Goal: Transaction & Acquisition: Purchase product/service

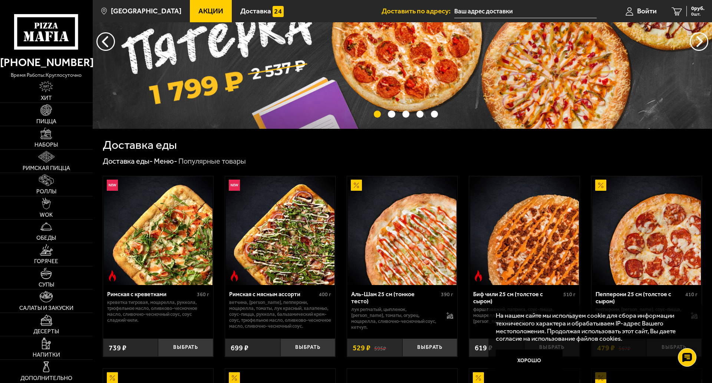
scroll to position [74, 0]
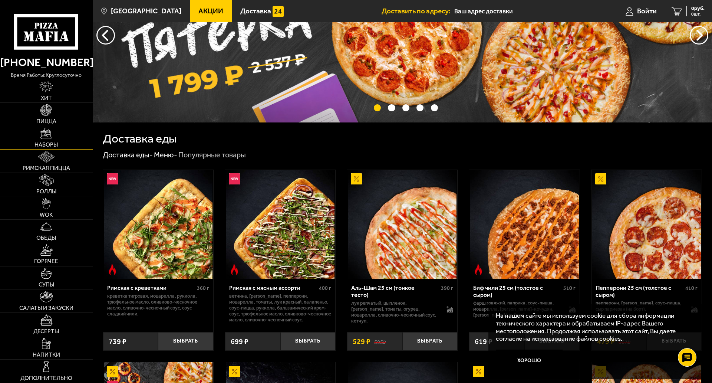
click at [44, 128] on img at bounding box center [45, 133] width 11 height 11
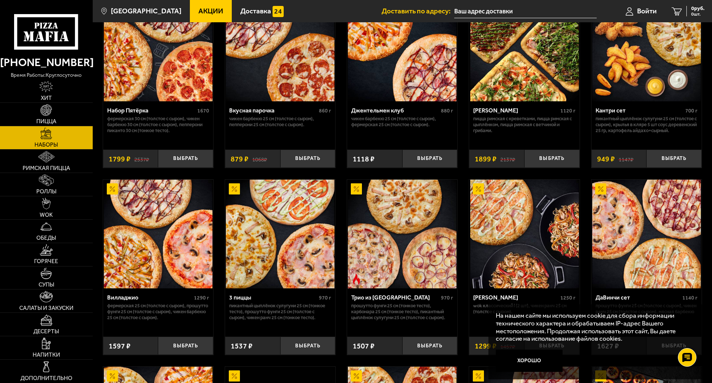
scroll to position [148, 0]
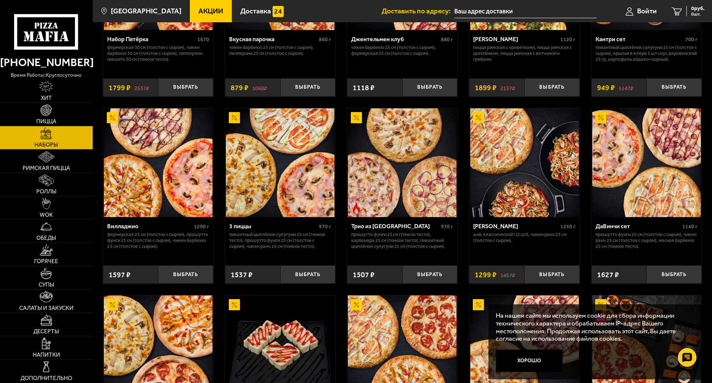
click at [183, 151] on img at bounding box center [158, 162] width 109 height 109
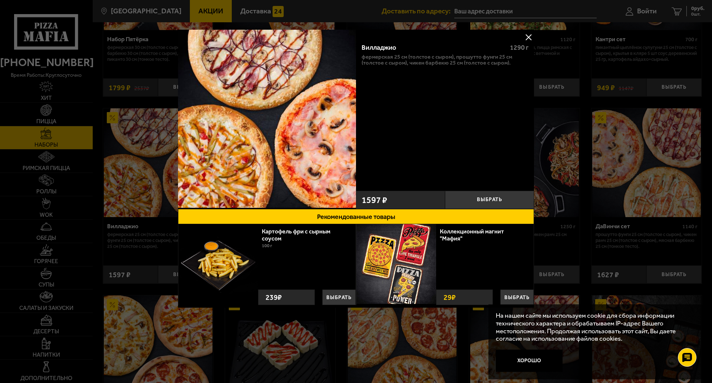
click at [530, 34] on button at bounding box center [528, 37] width 11 height 11
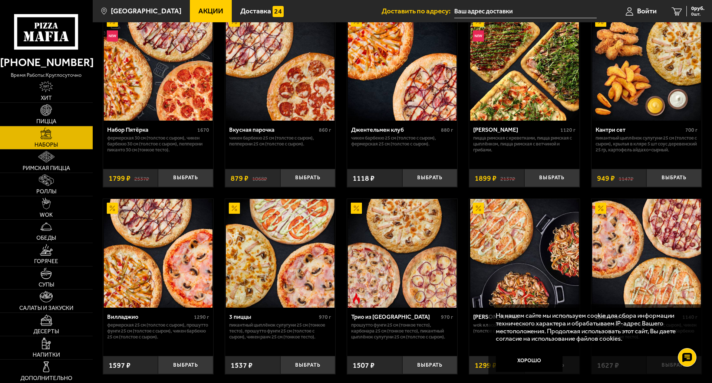
scroll to position [37, 0]
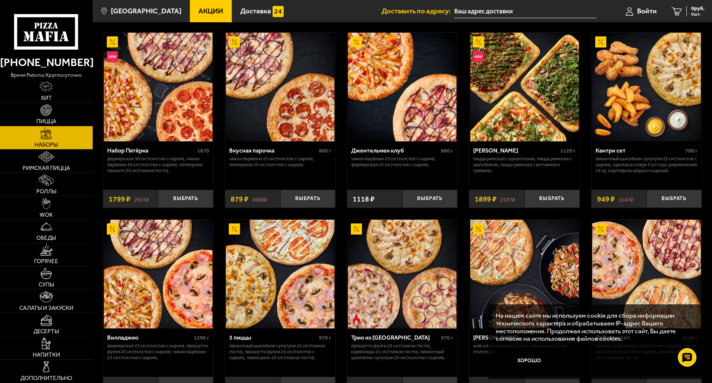
click at [138, 151] on div "Набор Пятёрка" at bounding box center [151, 150] width 88 height 7
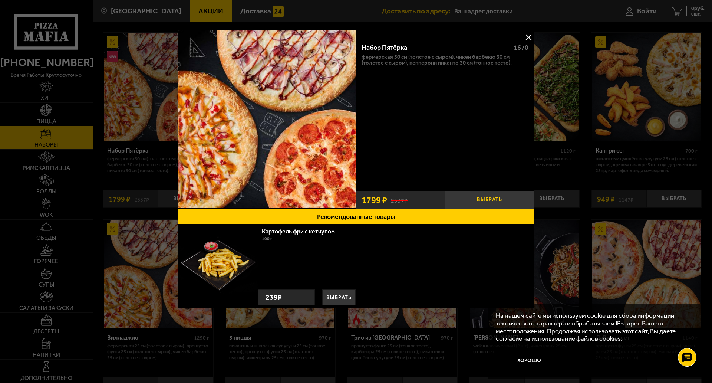
click at [472, 198] on button "Выбрать" at bounding box center [489, 200] width 89 height 18
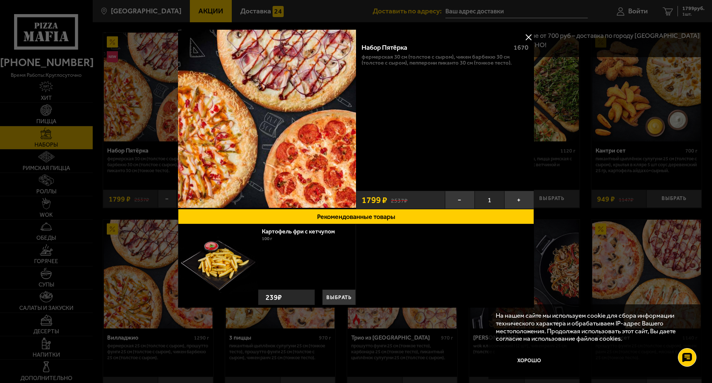
click at [630, 12] on div at bounding box center [356, 191] width 712 height 383
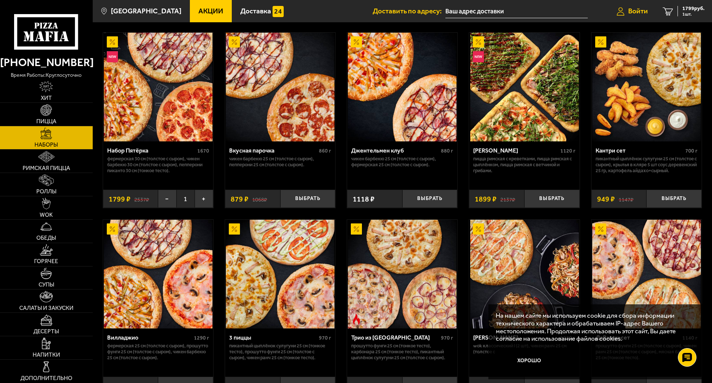
click at [635, 10] on span "Войти" at bounding box center [638, 10] width 20 height 7
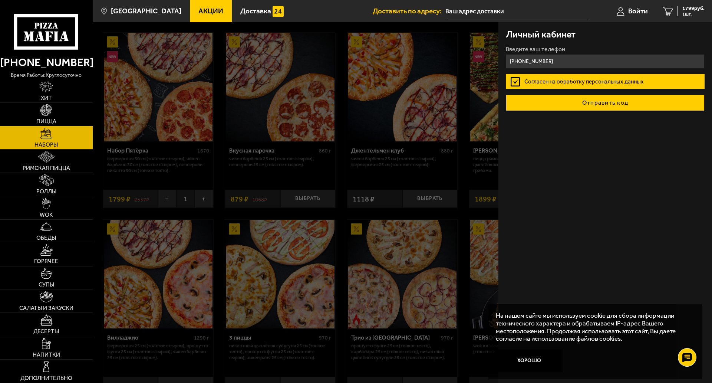
type input "+7 (904) 609-03-31"
click at [580, 102] on button "Отправить код" at bounding box center [605, 103] width 199 height 16
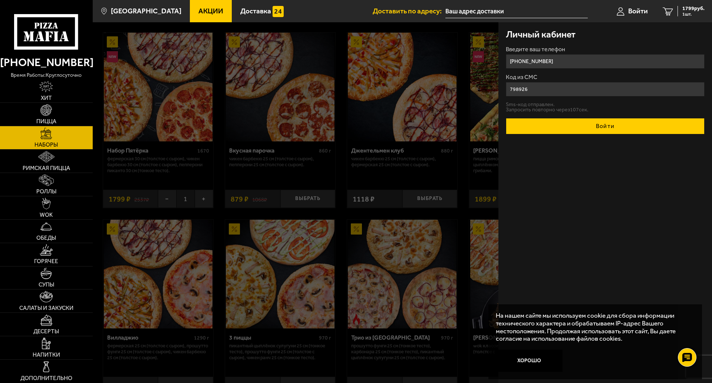
type input "798926"
click at [609, 127] on button "Войти" at bounding box center [605, 126] width 199 height 16
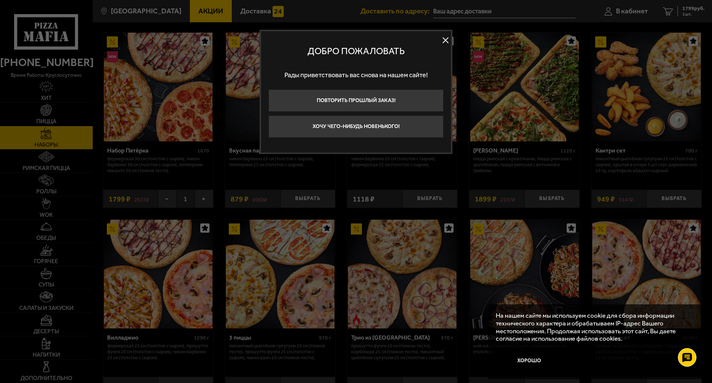
click at [445, 38] on button at bounding box center [445, 40] width 11 height 11
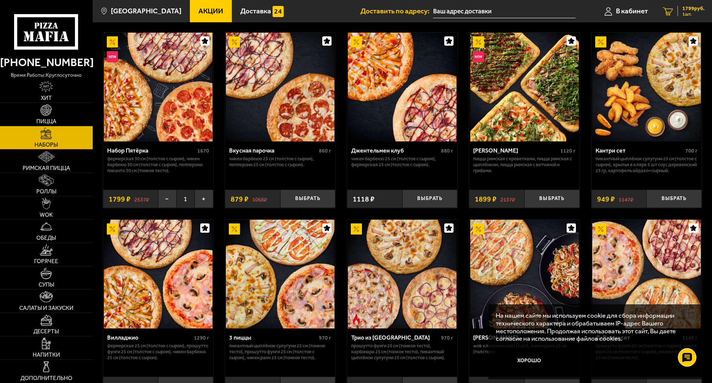
click at [690, 9] on span "1799 руб." at bounding box center [693, 8] width 22 height 5
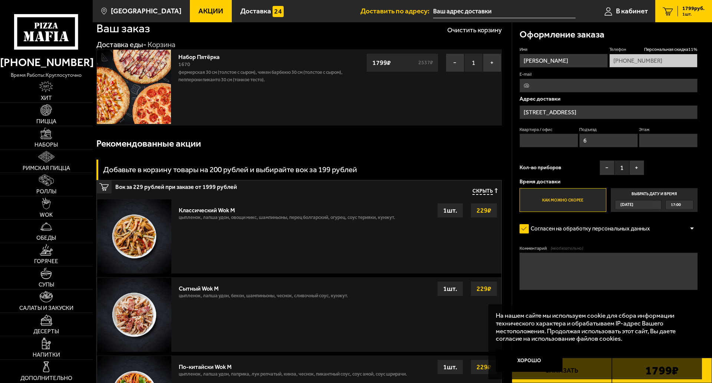
scroll to position [37, 0]
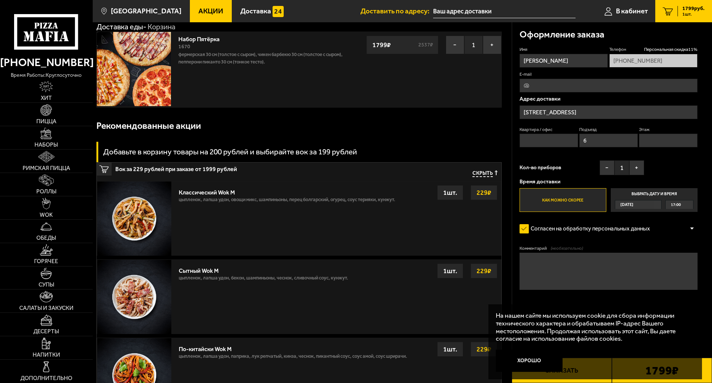
click at [599, 106] on input "[STREET_ADDRESS]" at bounding box center [609, 112] width 178 height 14
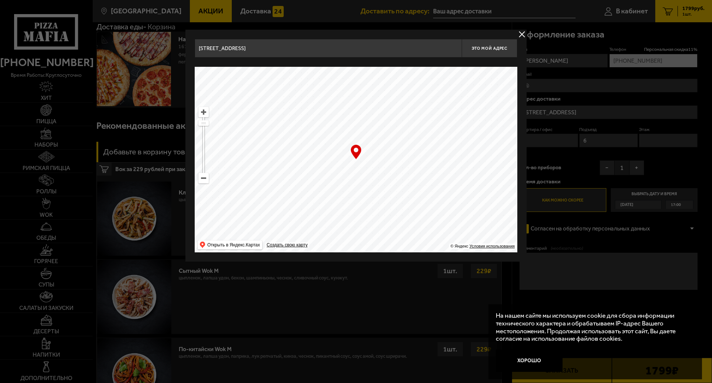
drag, startPoint x: 430, startPoint y: 135, endPoint x: 200, endPoint y: 101, distance: 233.2
click at [200, 101] on ymaps at bounding box center [356, 159] width 323 height 185
drag, startPoint x: 394, startPoint y: 139, endPoint x: 394, endPoint y: 58, distance: 81.2
click at [394, 60] on div "проспект Мечникова, 5к2 Это мой адрес Найдите адрес перетащив карту … © Яндекс …" at bounding box center [356, 145] width 323 height 213
type input "Екатерининский проспект, 3/2"
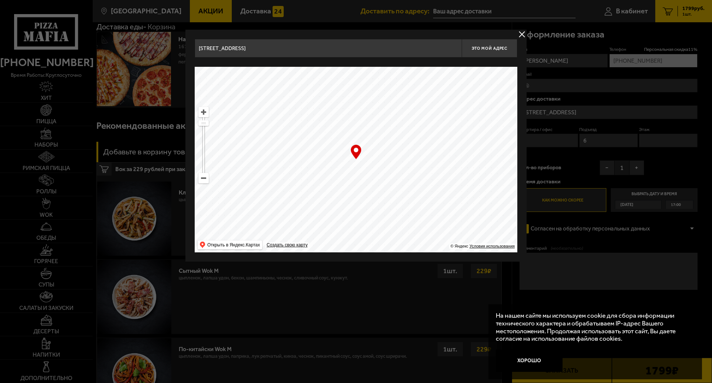
type input "Екатерининский проспект, 3/2"
drag, startPoint x: 389, startPoint y: 130, endPoint x: 392, endPoint y: 72, distance: 57.9
click at [392, 73] on ymaps at bounding box center [356, 159] width 323 height 185
drag, startPoint x: 328, startPoint y: 179, endPoint x: 474, endPoint y: 135, distance: 153.0
click at [474, 135] on ymaps at bounding box center [356, 159] width 323 height 185
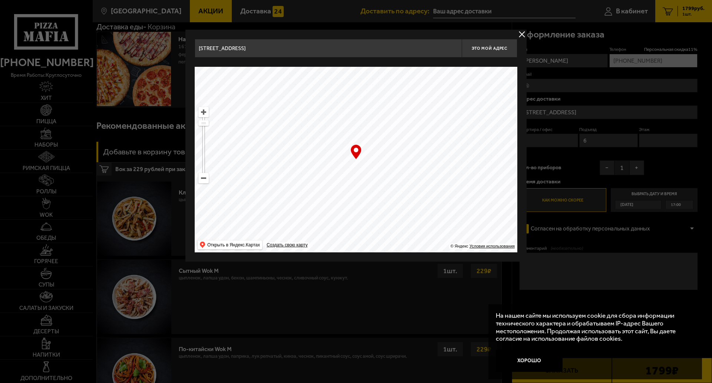
type input "проспект Энергетиков, 66к1"
click at [498, 48] on span "Это мой адрес" at bounding box center [490, 48] width 36 height 5
type input "проспект Энергетиков, 66к1"
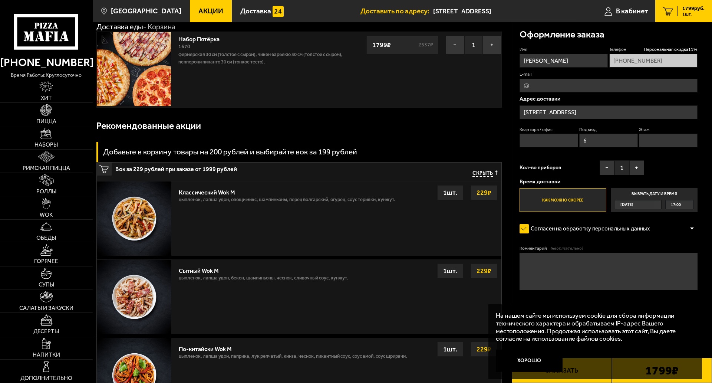
click at [534, 141] on input "Квартира / офис" at bounding box center [549, 141] width 59 height 14
type input "118"
drag, startPoint x: 604, startPoint y: 140, endPoint x: 518, endPoint y: 139, distance: 85.7
click at [520, 139] on div "Квартира / офис 118 Подъезд 6 Этаж" at bounding box center [609, 138] width 178 height 25
type input "3"
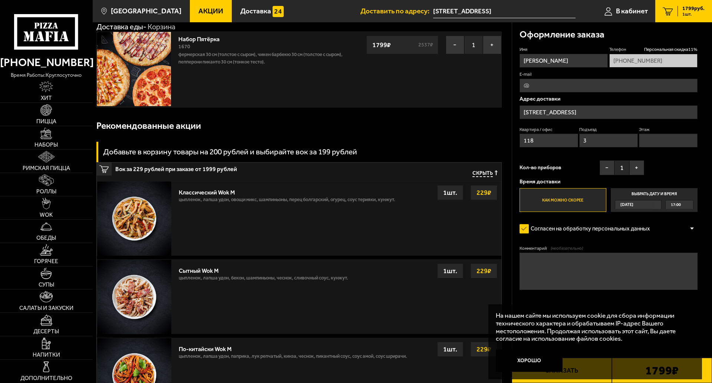
click at [647, 136] on input "Этаж" at bounding box center [668, 141] width 59 height 14
type input "3"
click at [635, 164] on button "+" at bounding box center [636, 167] width 15 height 15
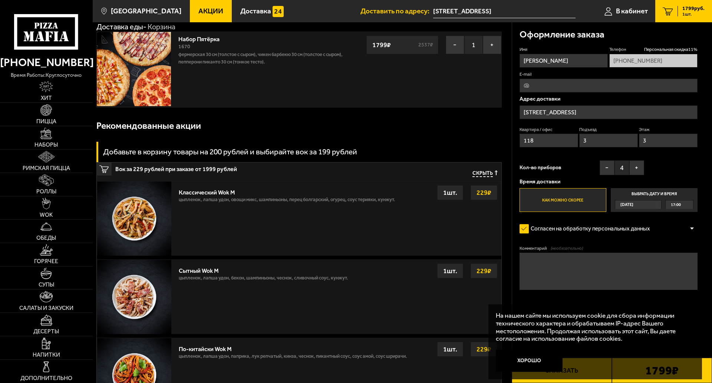
click at [564, 197] on label "Как можно скорее" at bounding box center [563, 200] width 87 height 24
click at [0, 0] on input "Как можно скорее" at bounding box center [0, 0] width 0 height 0
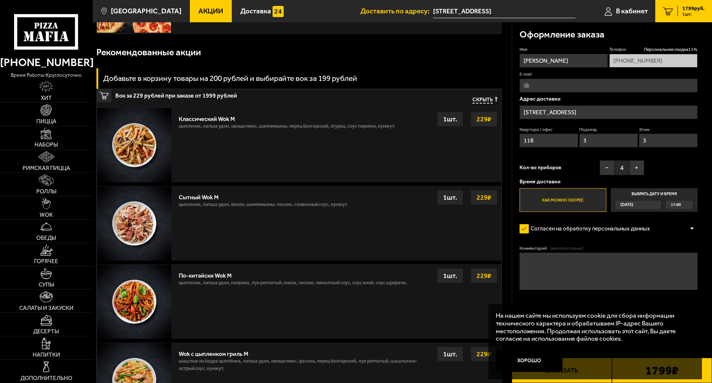
scroll to position [111, 0]
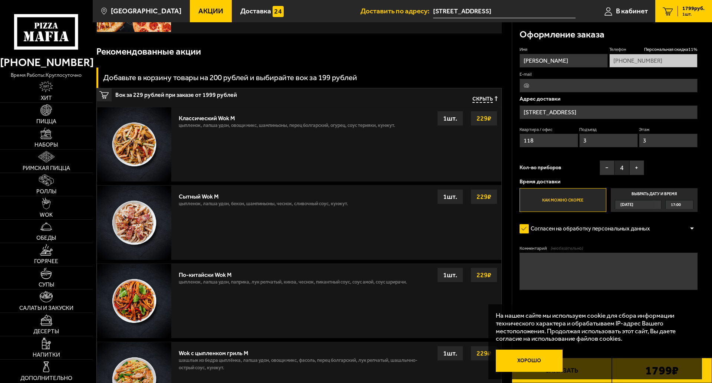
click at [537, 349] on button "Хорошо" at bounding box center [529, 360] width 67 height 22
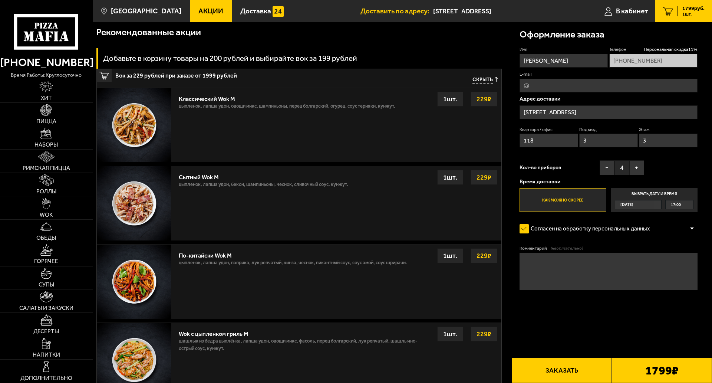
scroll to position [185, 0]
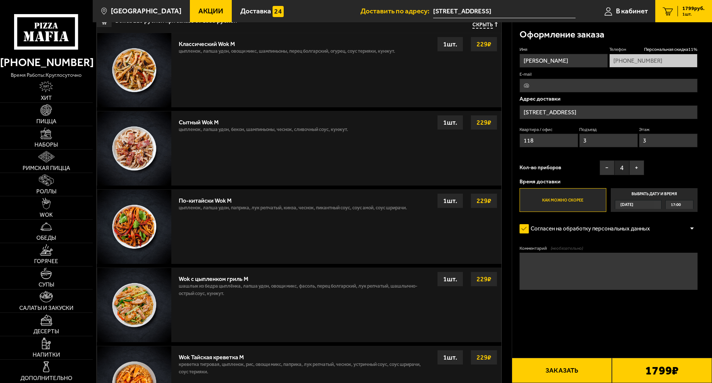
click at [561, 350] on button "Заказать" at bounding box center [562, 369] width 100 height 25
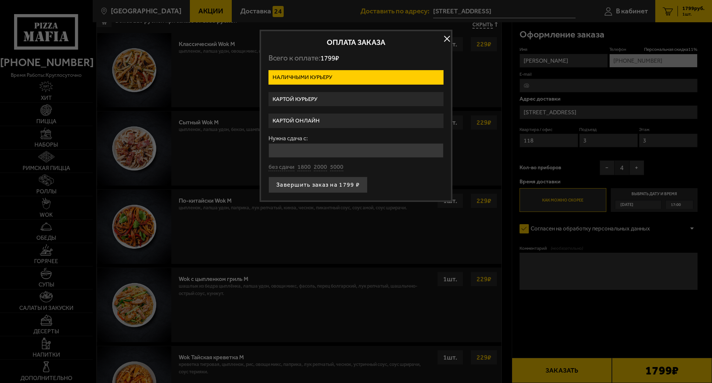
click at [332, 119] on label "Картой онлайн" at bounding box center [355, 120] width 175 height 14
click at [0, 0] on input "Картой онлайн" at bounding box center [0, 0] width 0 height 0
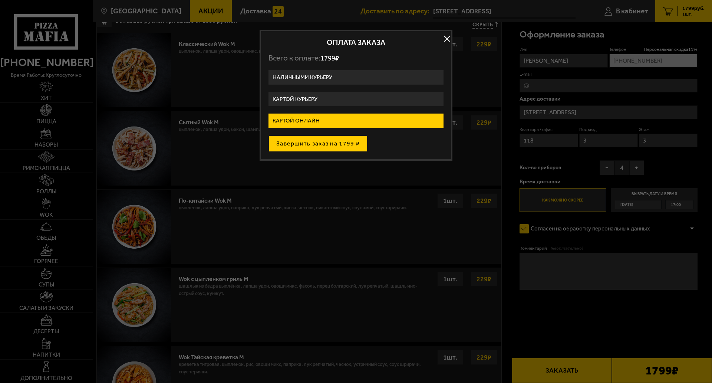
click at [319, 144] on button "Завершить заказ на 1799 ₽" at bounding box center [317, 143] width 99 height 16
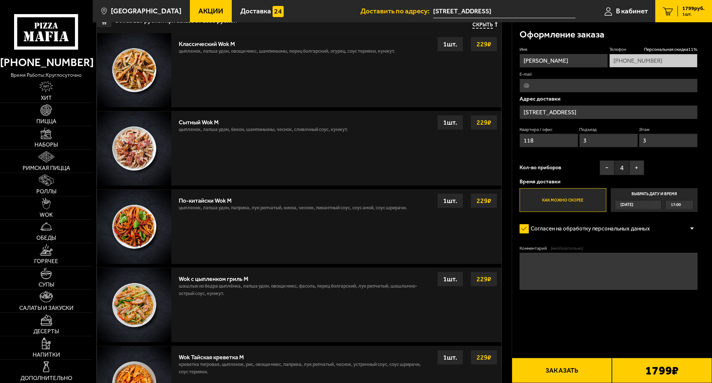
scroll to position [185, 0]
click at [685, 11] on span "1799 руб." at bounding box center [693, 8] width 22 height 5
click at [593, 201] on label "Как можно скорее" at bounding box center [563, 200] width 87 height 24
click at [0, 0] on input "Как можно скорее" at bounding box center [0, 0] width 0 height 0
click at [567, 201] on label "Как можно скорее" at bounding box center [563, 200] width 87 height 24
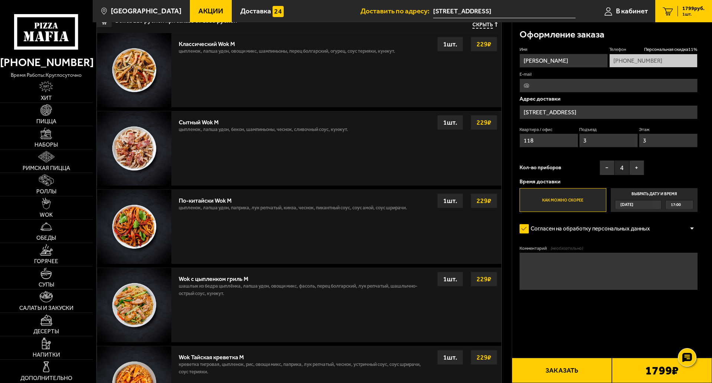
click at [0, 0] on input "Как можно скорее" at bounding box center [0, 0] width 0 height 0
click at [571, 357] on button "Заказать" at bounding box center [562, 369] width 100 height 25
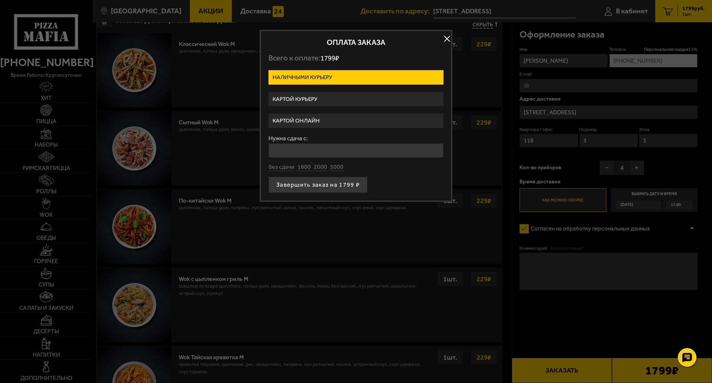
click at [310, 119] on label "Картой онлайн" at bounding box center [355, 120] width 175 height 14
click at [0, 0] on input "Картой онлайн" at bounding box center [0, 0] width 0 height 0
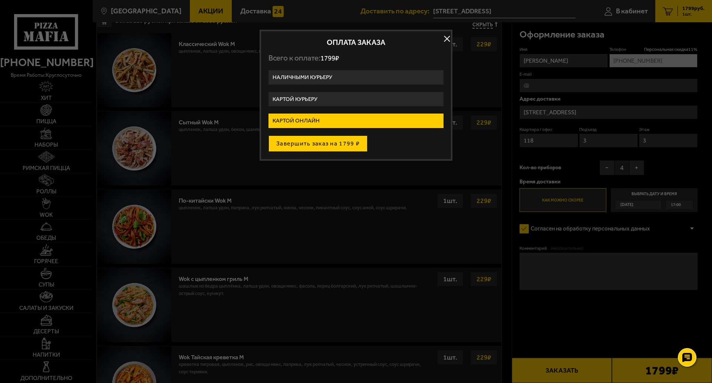
click at [310, 139] on button "Завершить заказ на 1799 ₽" at bounding box center [317, 143] width 99 height 16
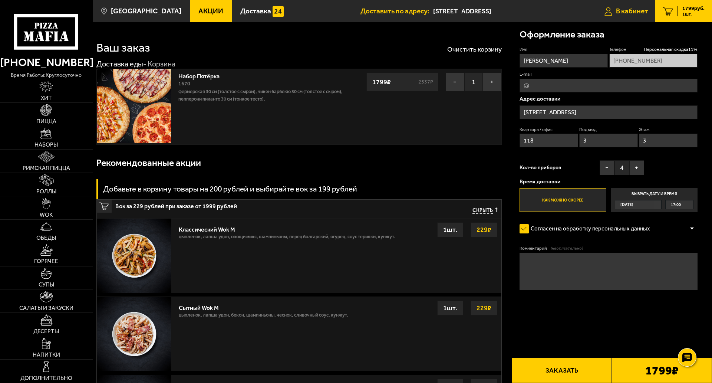
click at [632, 8] on span "В кабинет" at bounding box center [632, 10] width 32 height 7
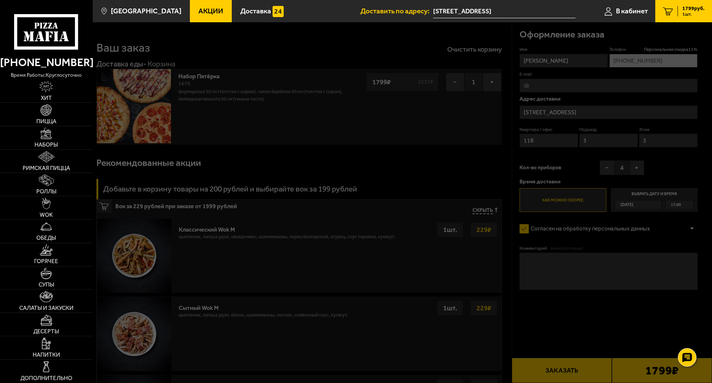
type input "Россия, Санкт-Петербург, проспект Энергетиков, 66к1"
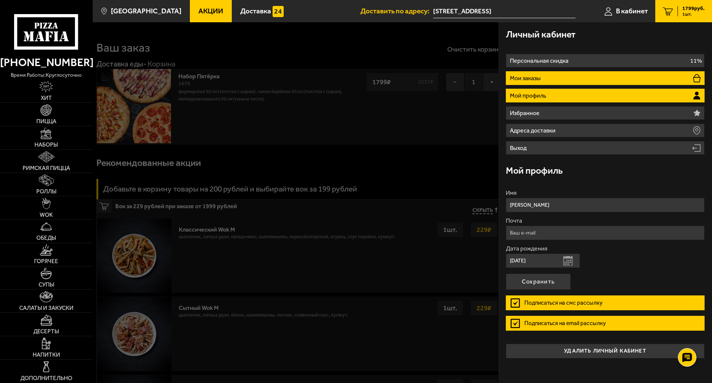
click at [538, 76] on p "Мои заказы" at bounding box center [526, 78] width 33 height 6
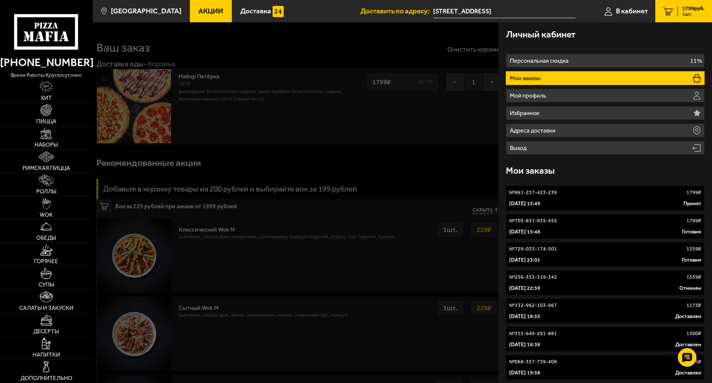
click at [565, 201] on div "29 августа 2025 г. 15:49 Принят" at bounding box center [605, 203] width 192 height 7
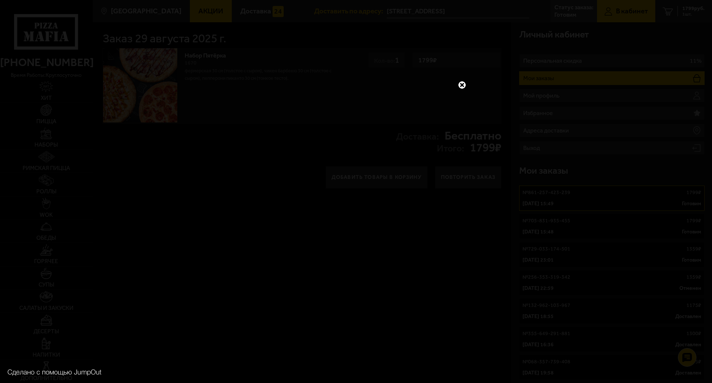
click at [460, 80] on link at bounding box center [462, 85] width 10 height 10
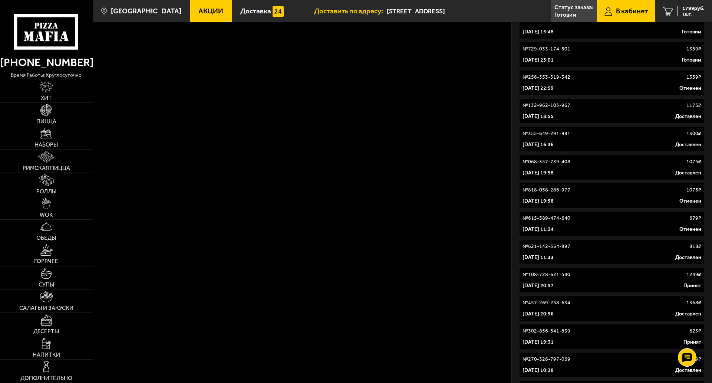
scroll to position [185, 0]
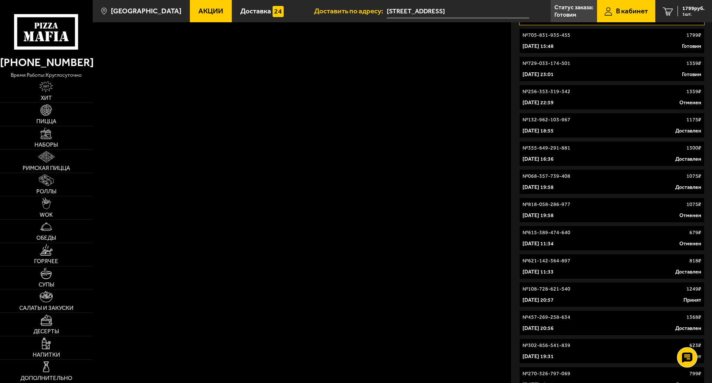
click at [689, 352] on use at bounding box center [687, 357] width 11 height 10
click at [686, 310] on use at bounding box center [686, 315] width 11 height 10
drag, startPoint x: 165, startPoint y: 288, endPoint x: 164, endPoint y: 282, distance: 5.9
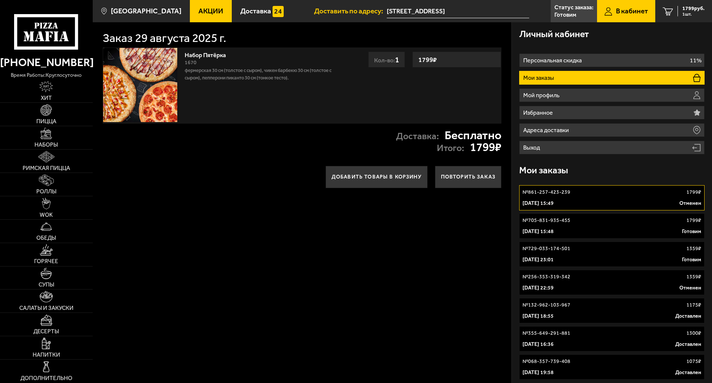
scroll to position [0, 0]
click at [561, 78] on li "Мои заказы" at bounding box center [611, 78] width 185 height 14
